Goal: Book appointment/travel/reservation

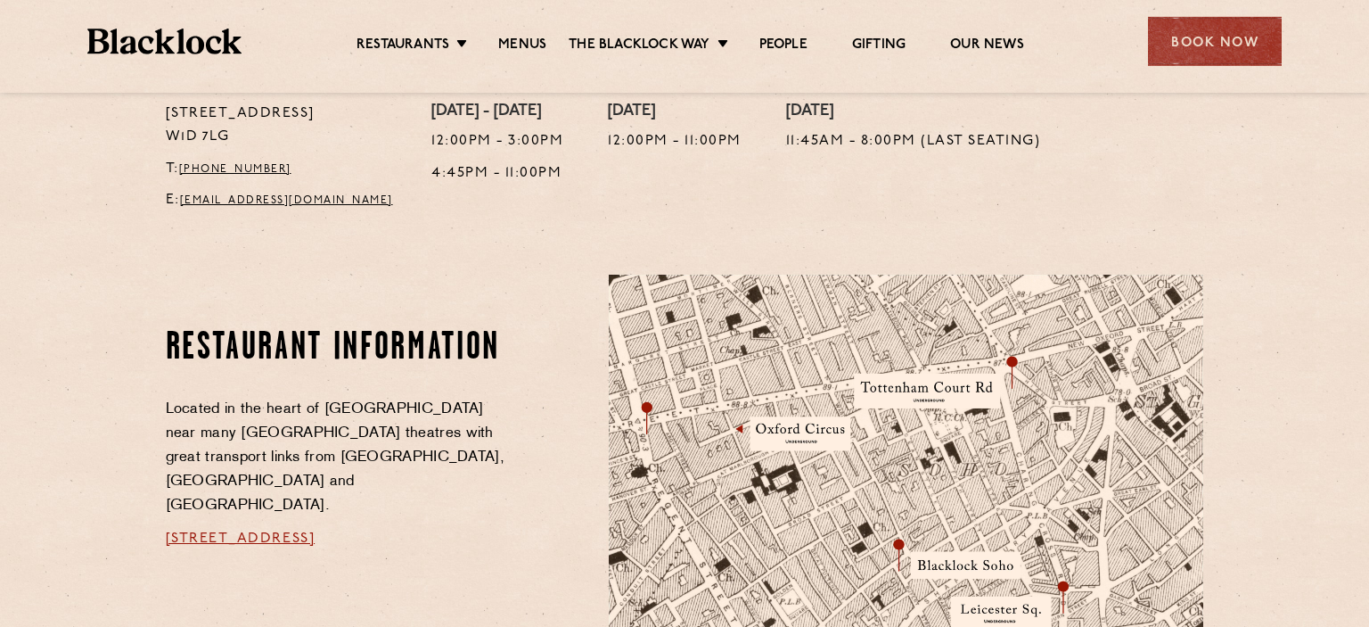
scroll to position [774, 0]
click at [511, 37] on link "Menus" at bounding box center [522, 47] width 48 height 20
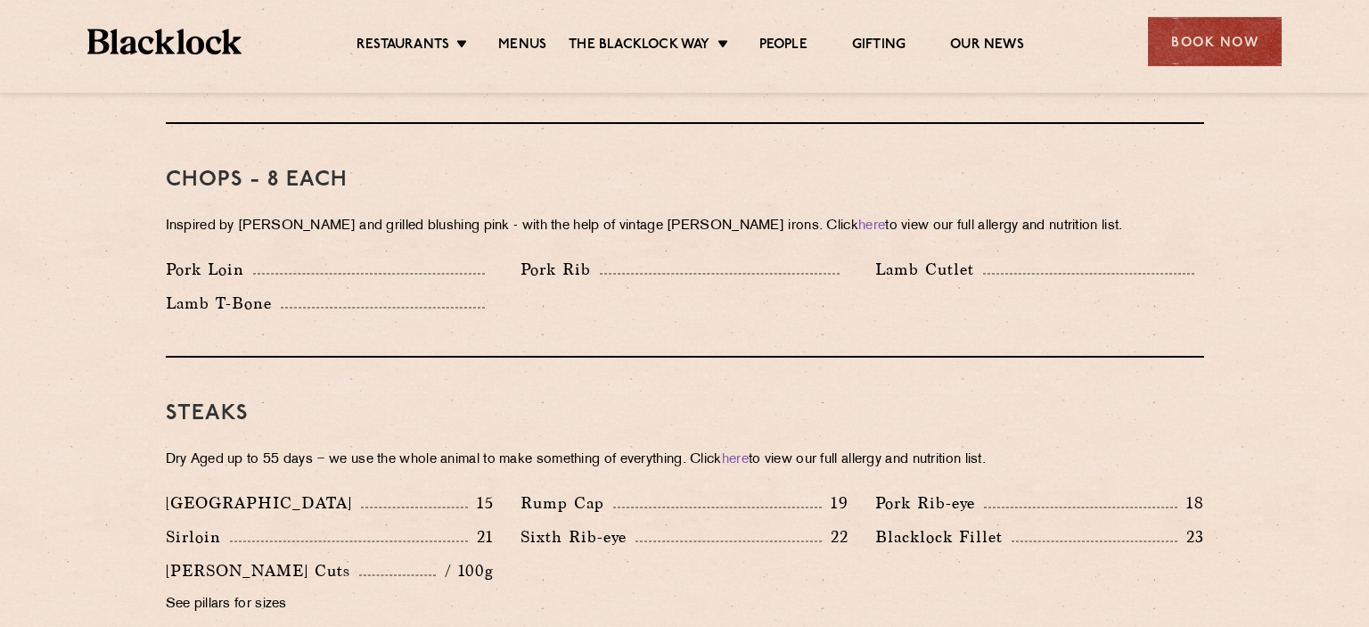
scroll to position [1363, 0]
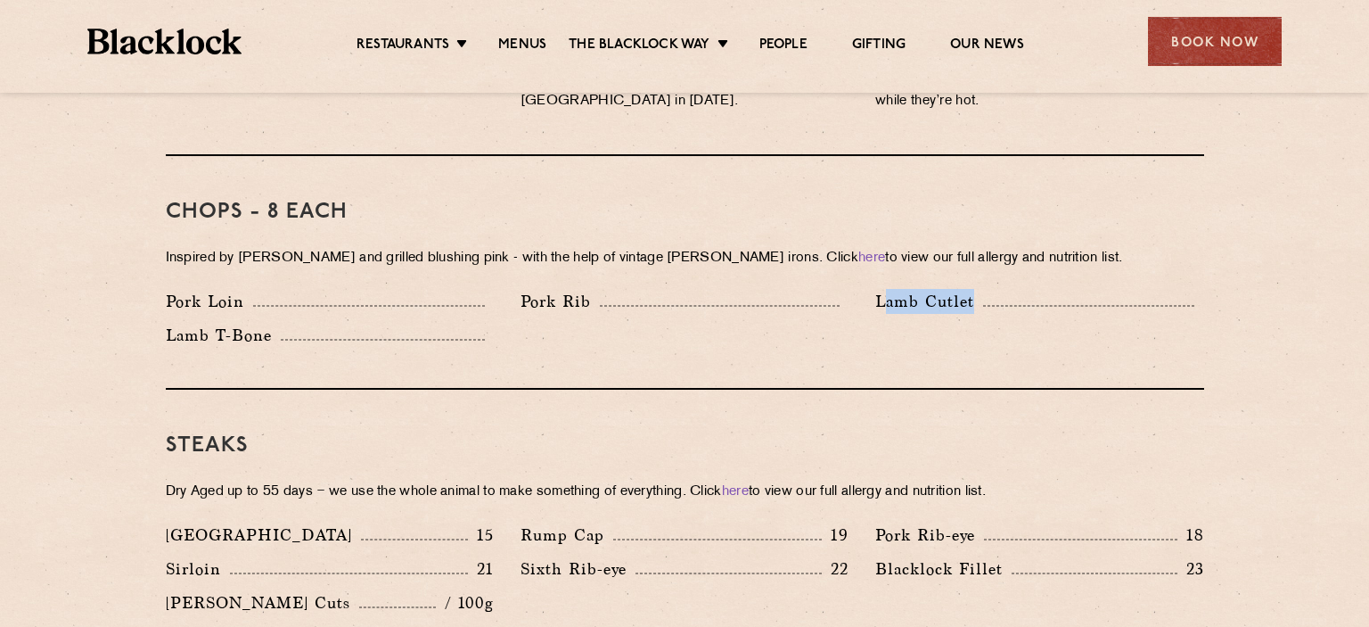
drag, startPoint x: 886, startPoint y: 283, endPoint x: 1122, endPoint y: 323, distance: 239.5
click at [1122, 323] on div "Pork Loin Pork Rib Lamb Cutlet Lamb T-Bone" at bounding box center [684, 323] width 1065 height 68
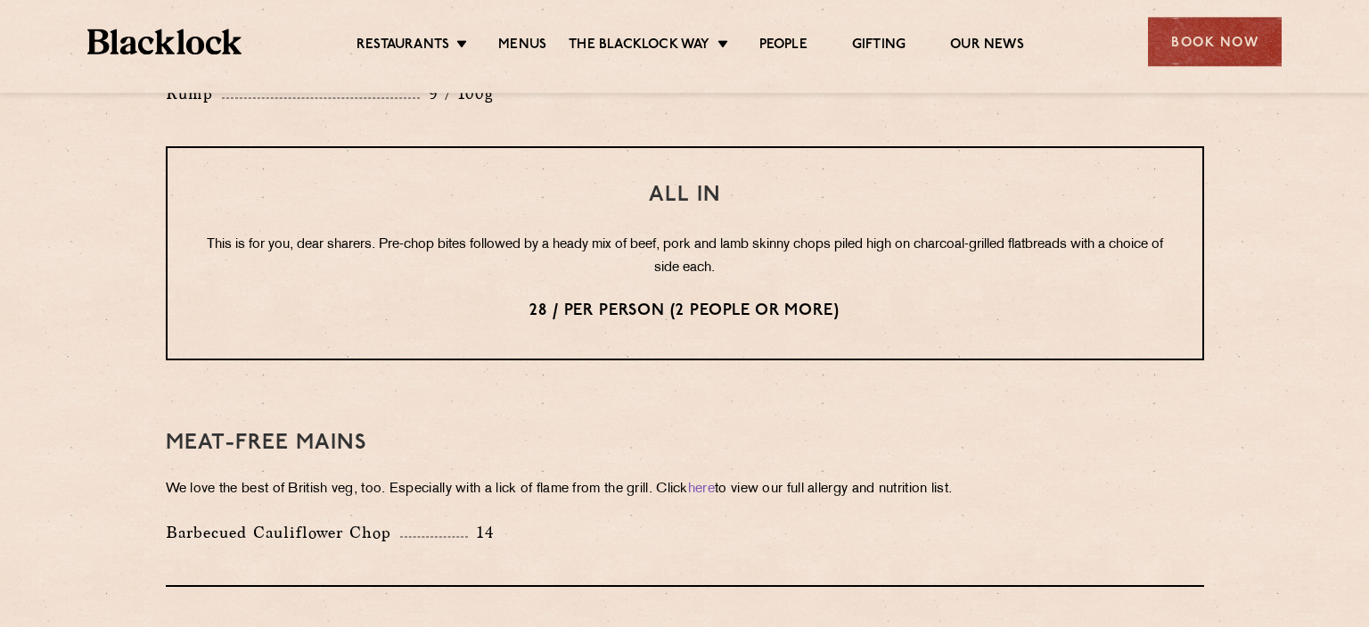
scroll to position [2080, 0]
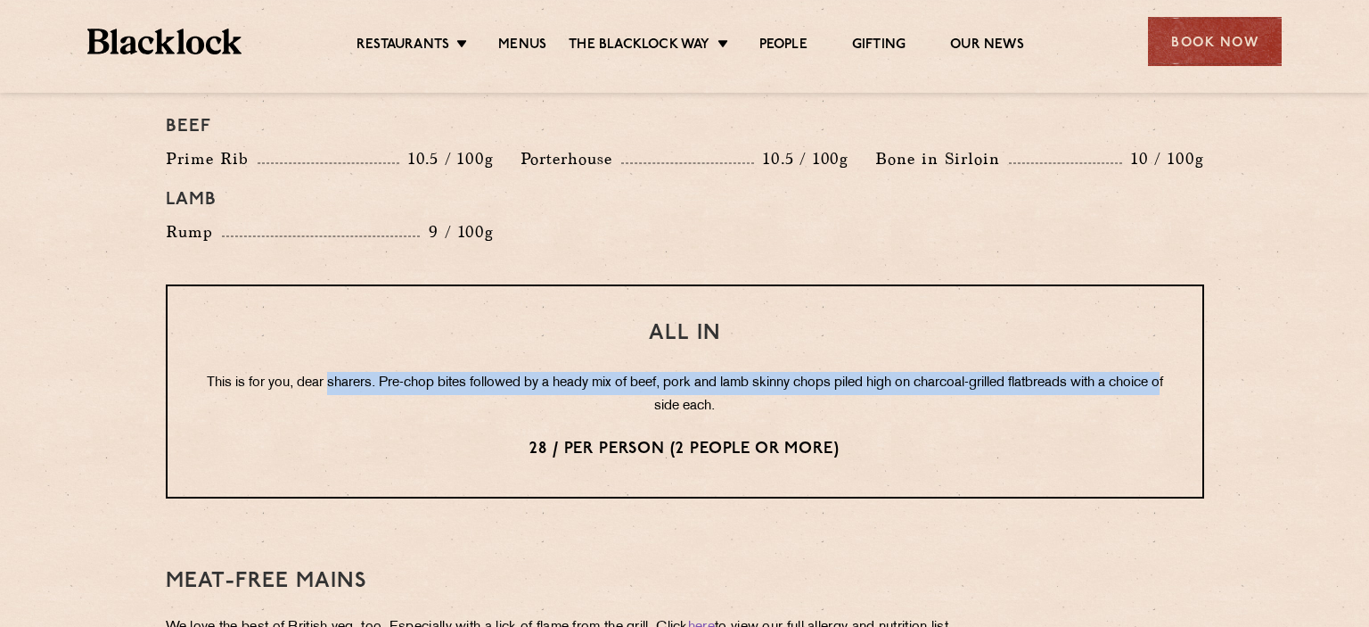
drag, startPoint x: 324, startPoint y: 355, endPoint x: 654, endPoint y: 373, distance: 330.3
click at [654, 373] on p "This is for you, dear sharers. Pre-chop bites followed by a heady mix of beef, …" at bounding box center [685, 395] width 964 height 46
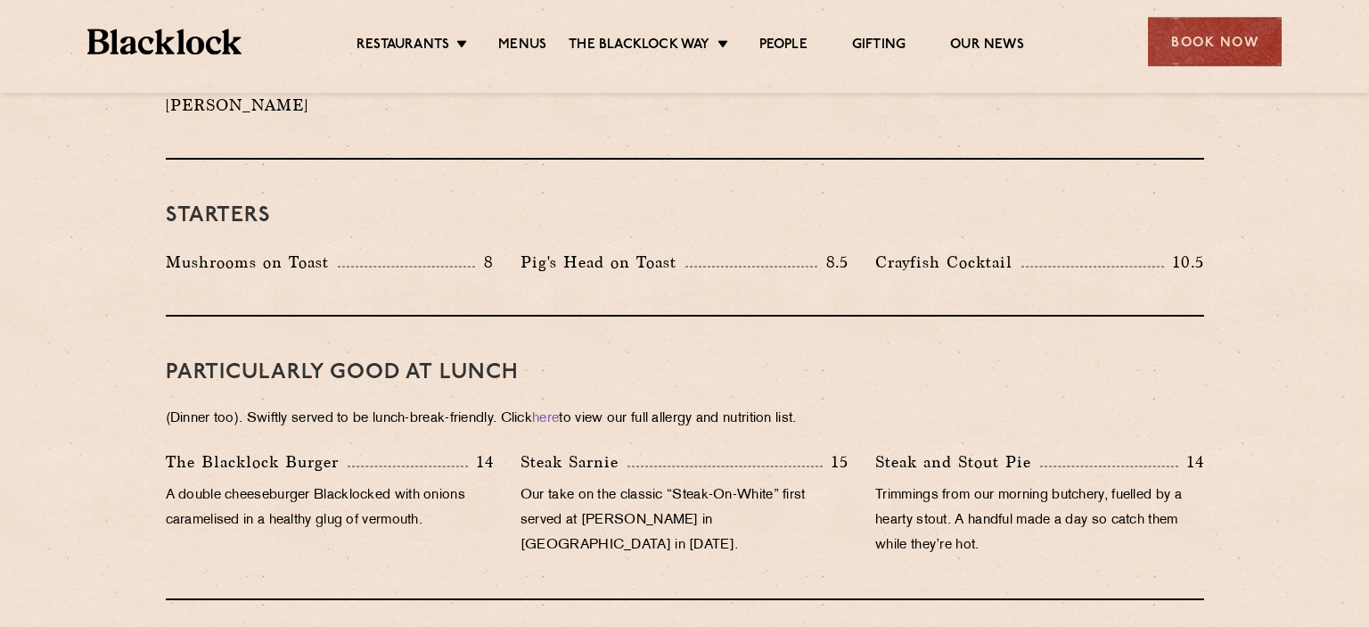
scroll to position [764, 0]
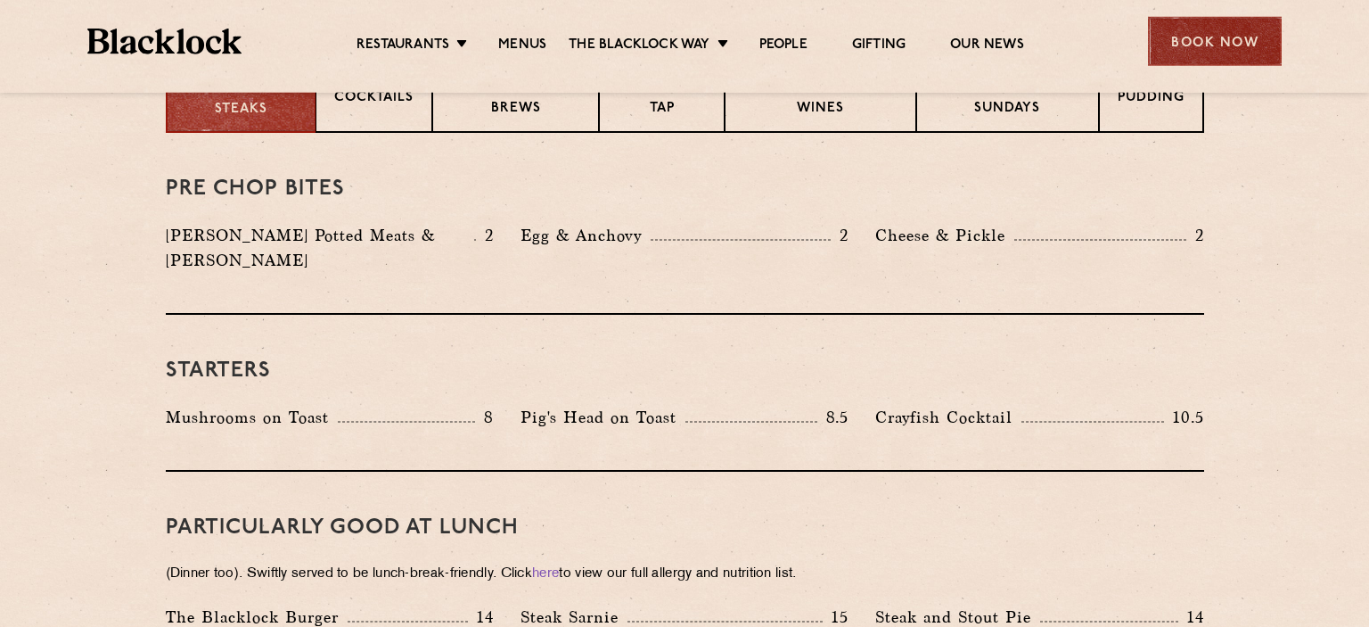
click at [1227, 35] on div "Book Now" at bounding box center [1215, 41] width 134 height 49
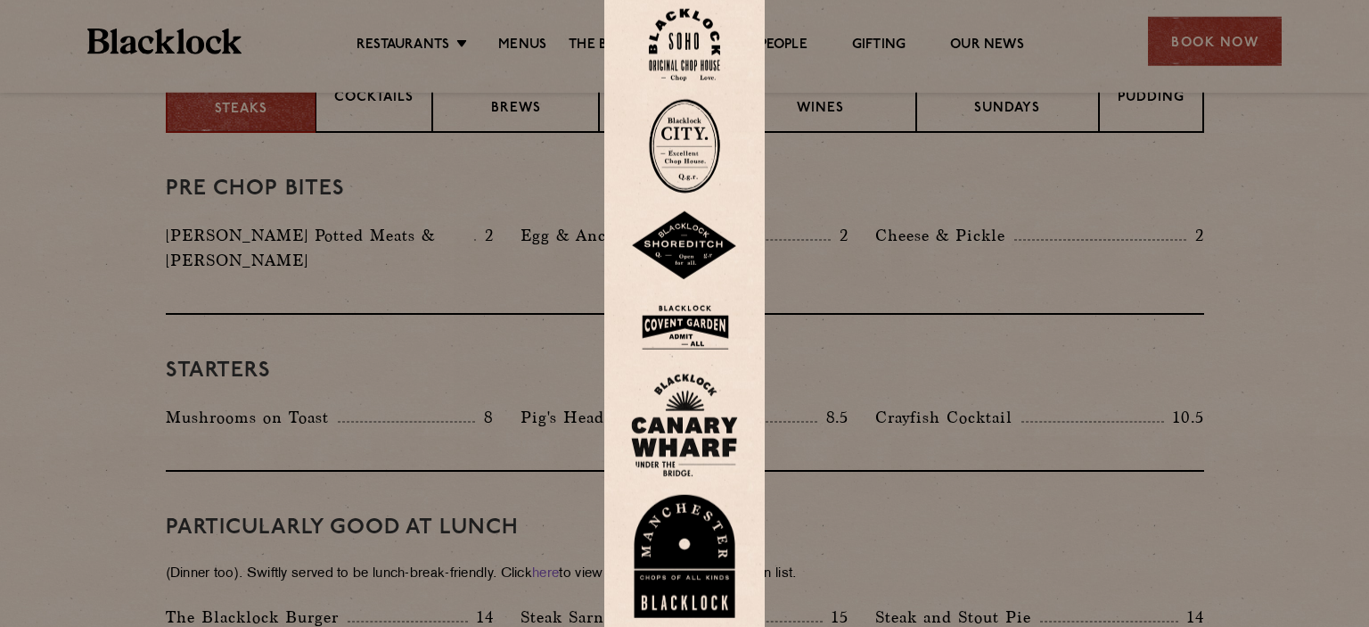
click at [697, 53] on img at bounding box center [684, 45] width 71 height 72
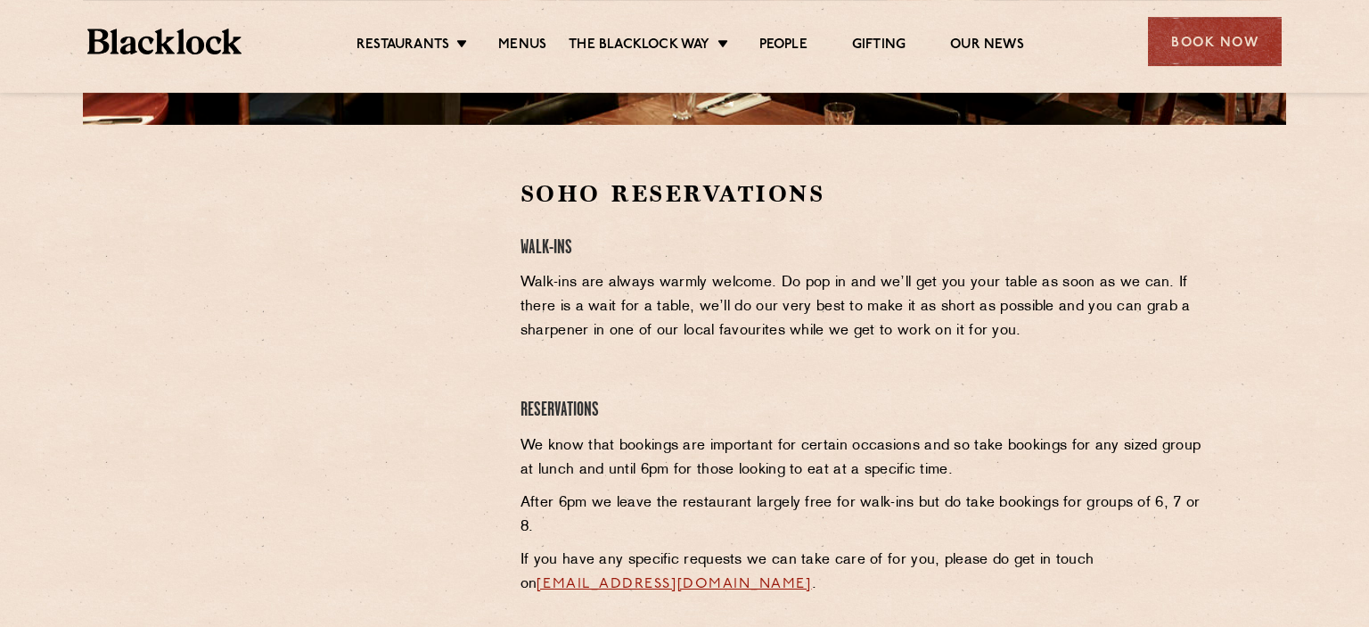
scroll to position [547, 0]
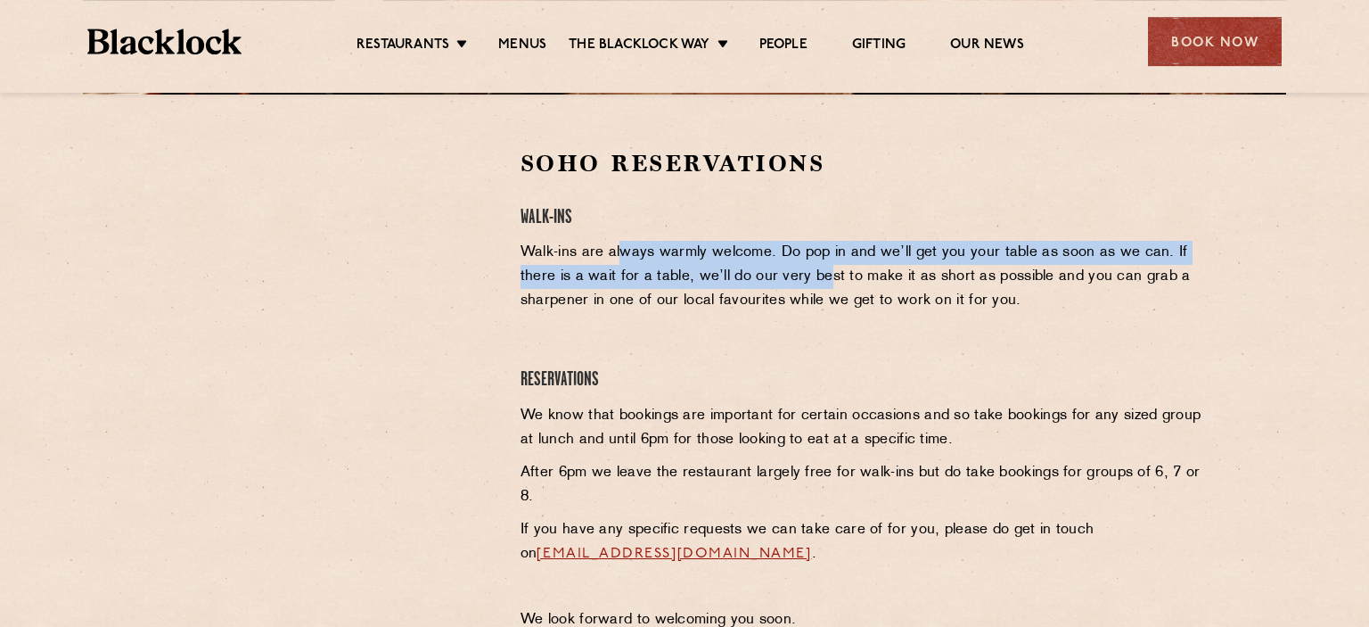
drag, startPoint x: 623, startPoint y: 251, endPoint x: 829, endPoint y: 272, distance: 206.9
click at [829, 272] on p "Walk-ins are always warmly welcome. Do pop in and we’ll get you your table as s…" at bounding box center [863, 277] width 684 height 72
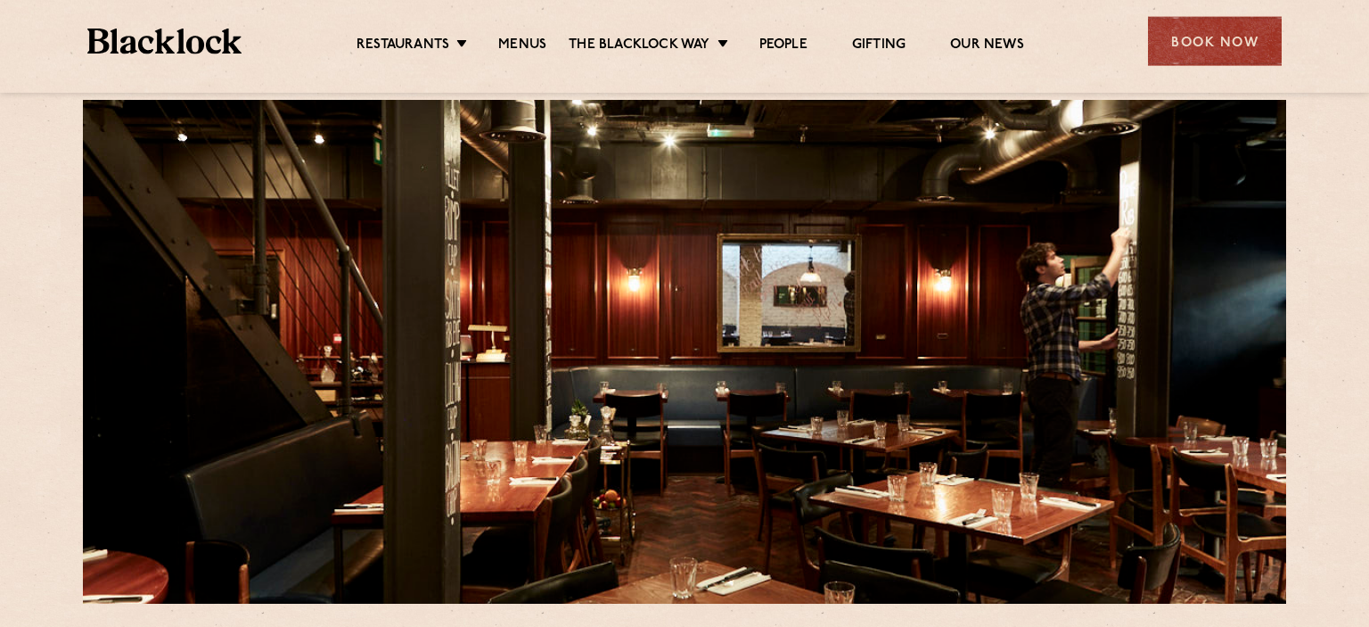
scroll to position [0, 0]
